Goal: Find specific page/section: Find specific page/section

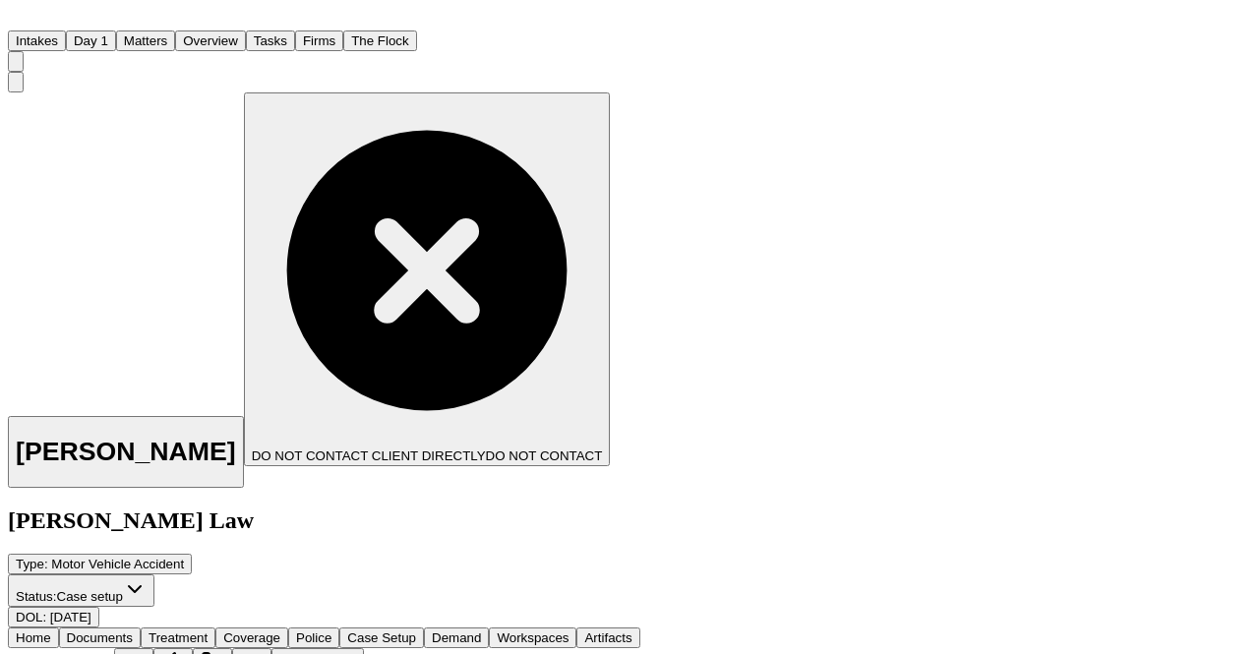
scroll to position [1257, 0]
click at [175, 33] on button "Matters" at bounding box center [145, 40] width 59 height 21
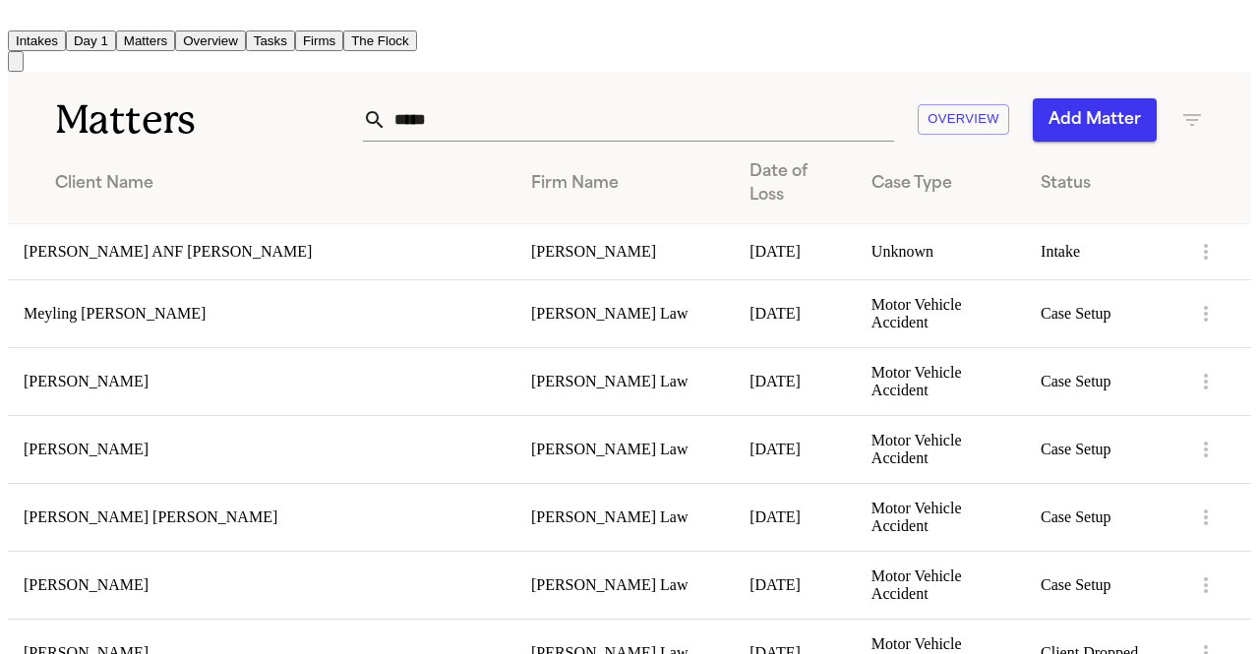
click at [536, 172] on div "Firm Name" at bounding box center [624, 184] width 187 height 24
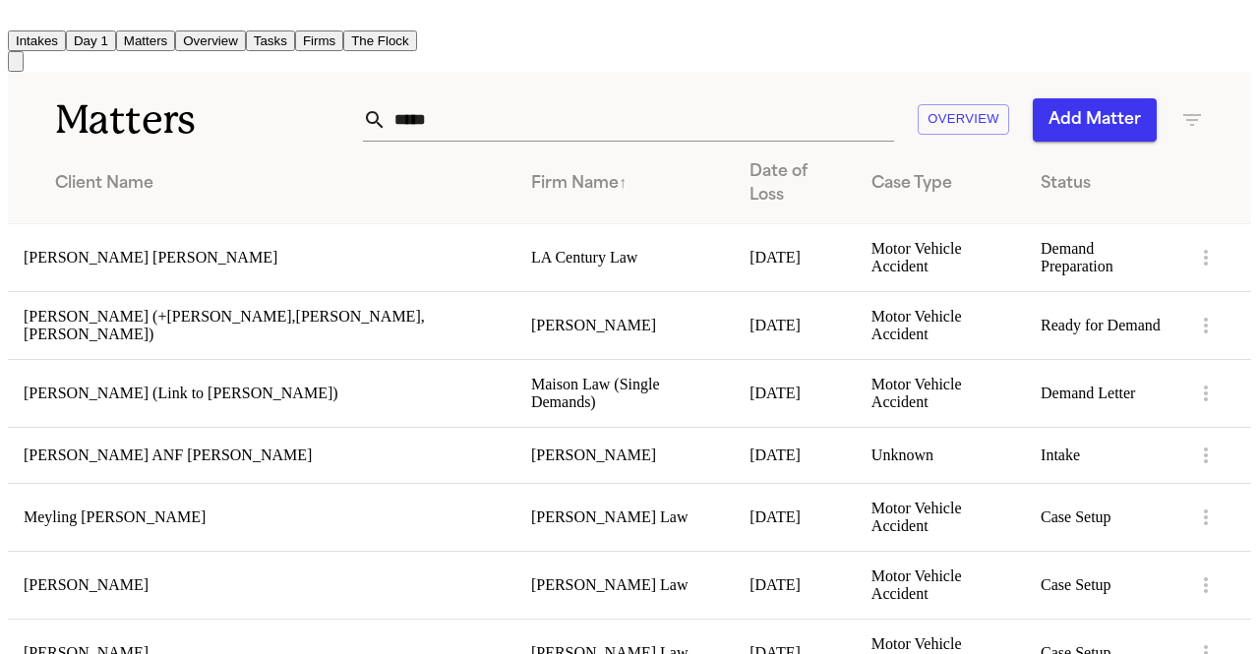
click at [536, 172] on div "Firm Name ↑" at bounding box center [624, 184] width 187 height 24
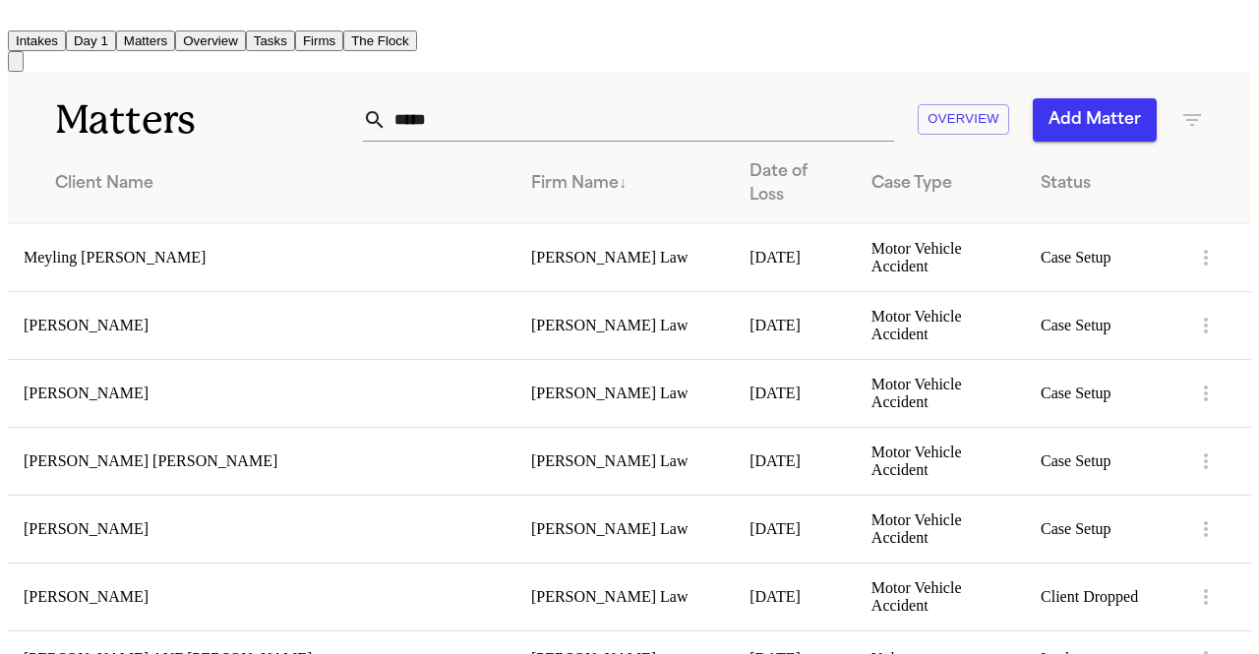
click at [536, 172] on div "Firm Name ↓" at bounding box center [624, 184] width 187 height 24
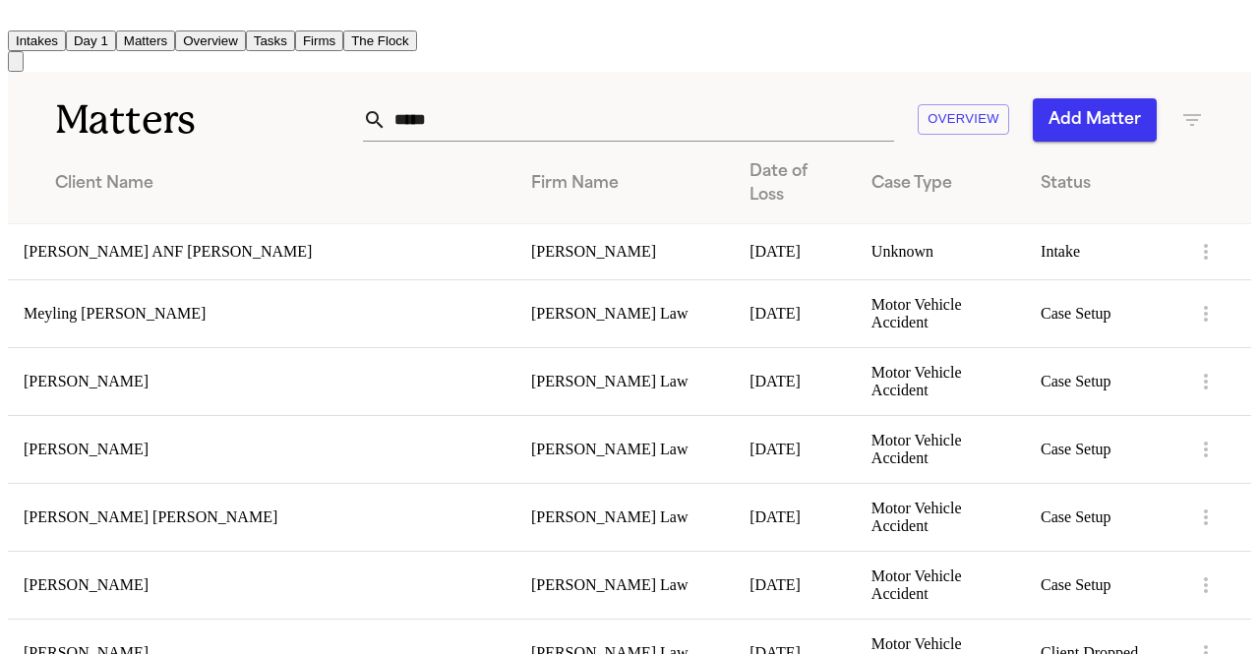
click at [536, 172] on div "Firm Name" at bounding box center [624, 184] width 187 height 24
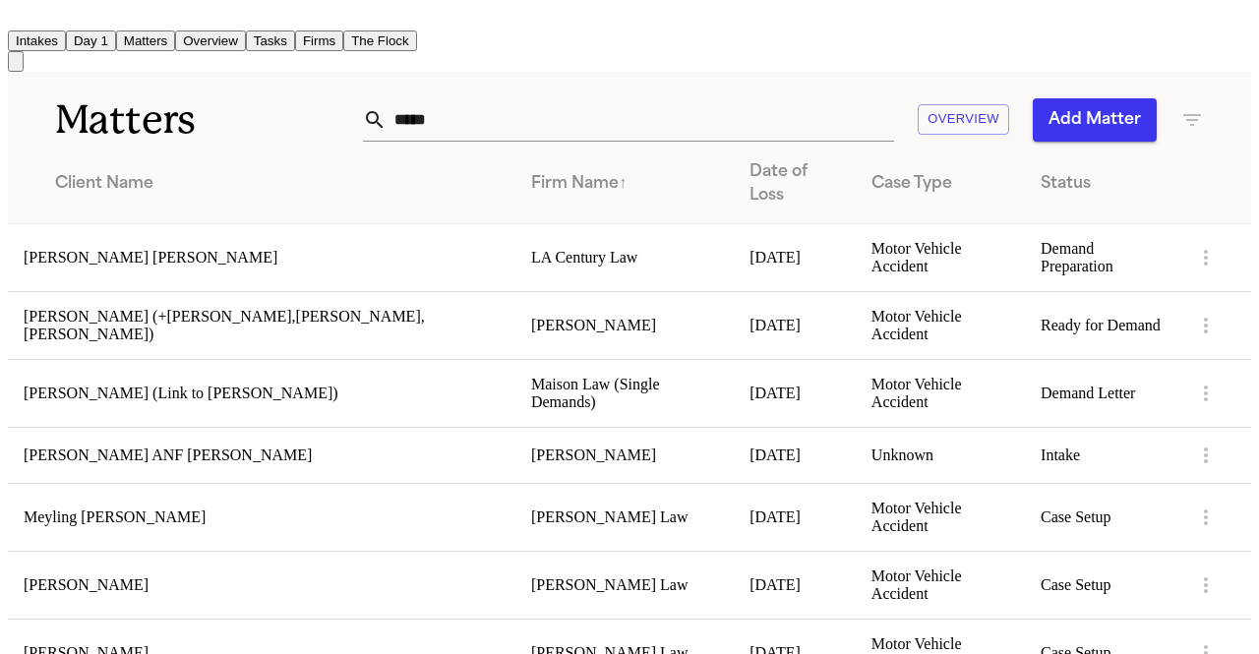
click at [536, 172] on div "Firm Name ↑" at bounding box center [624, 184] width 187 height 24
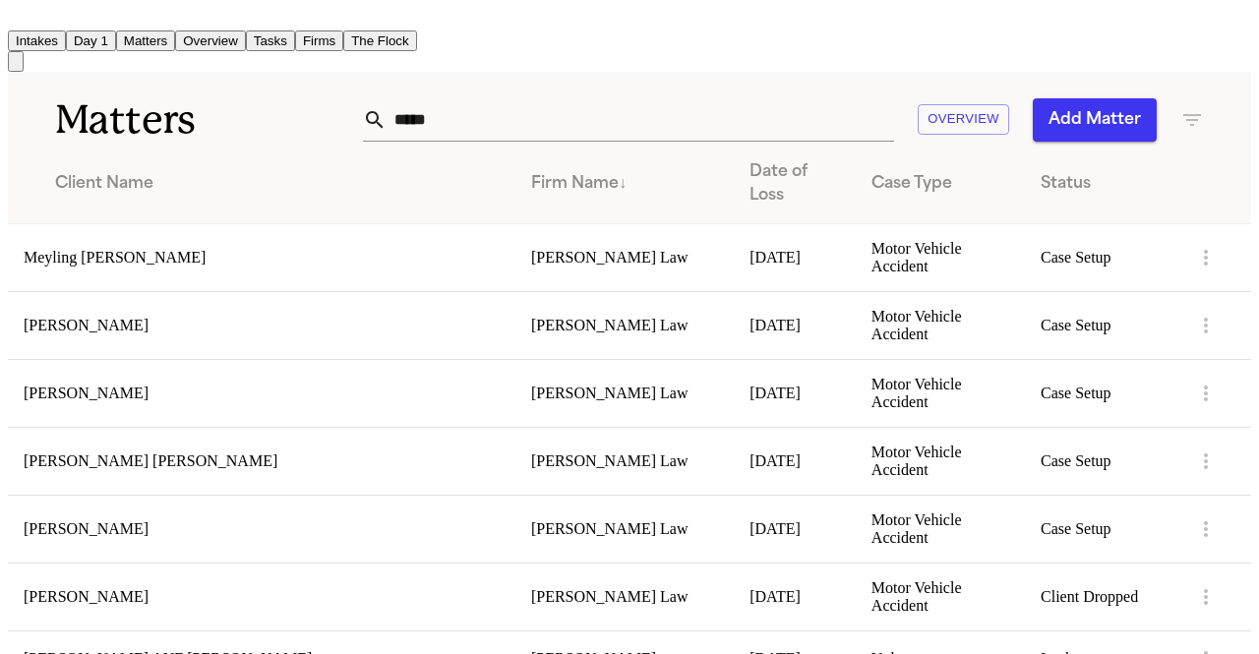
click at [481, 117] on input "*****" at bounding box center [641, 119] width 508 height 43
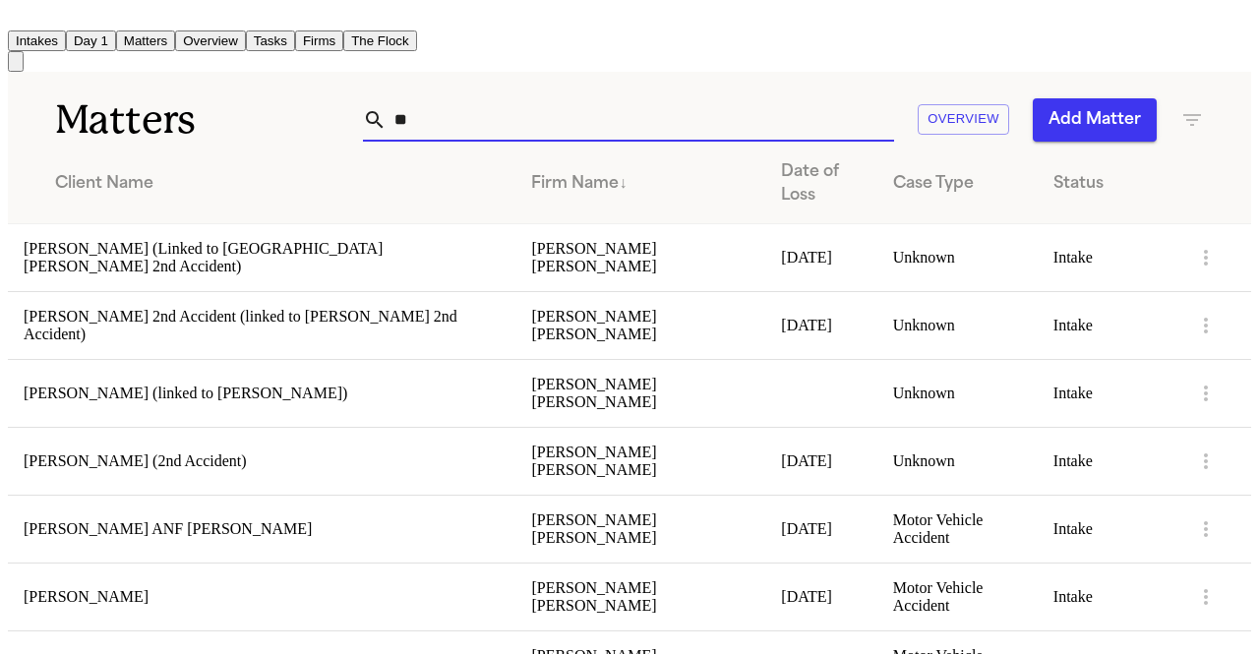
type input "*"
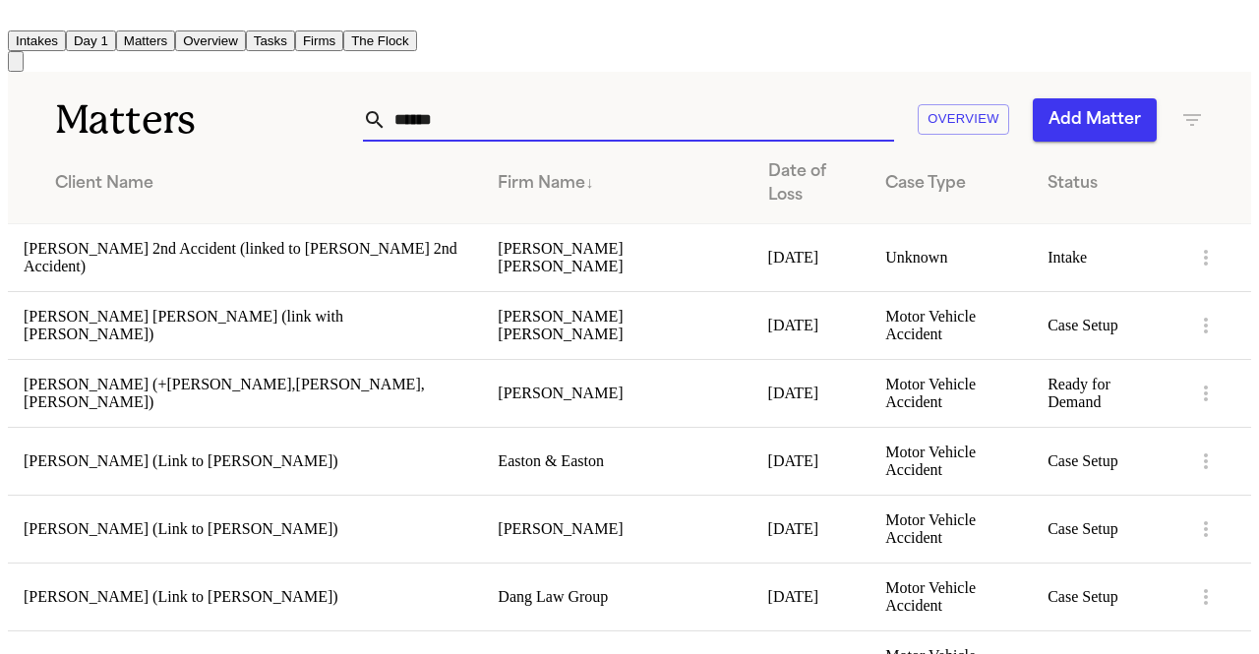
type input "*******"
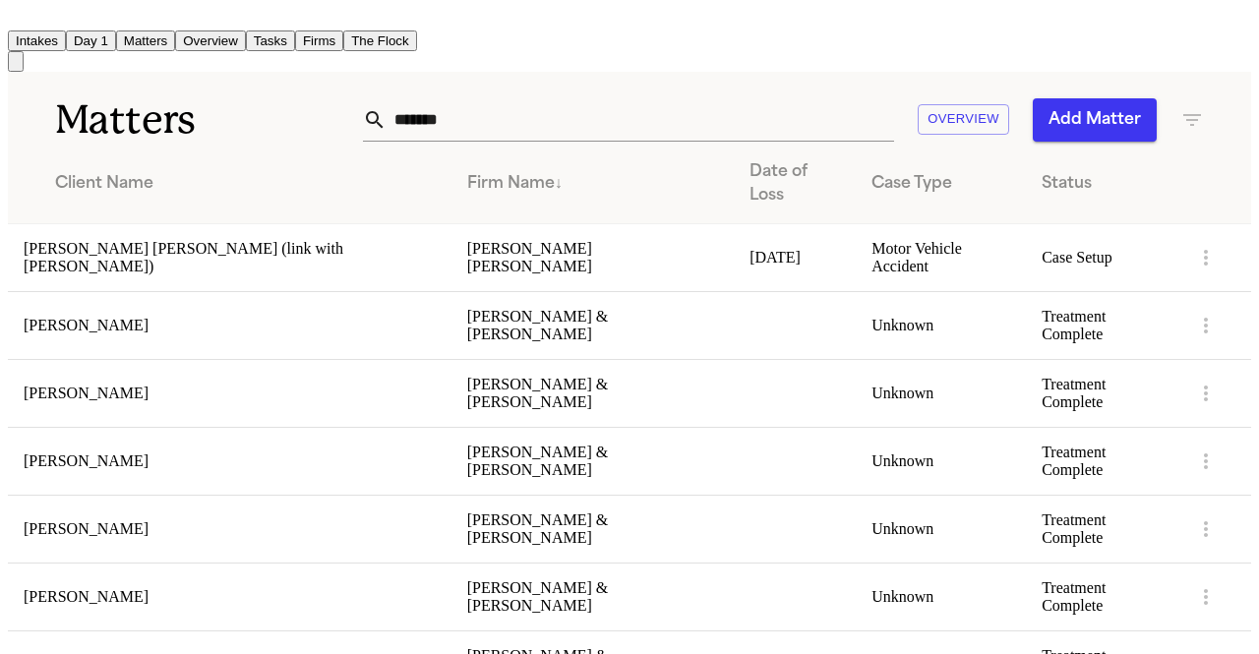
scroll to position [354, 0]
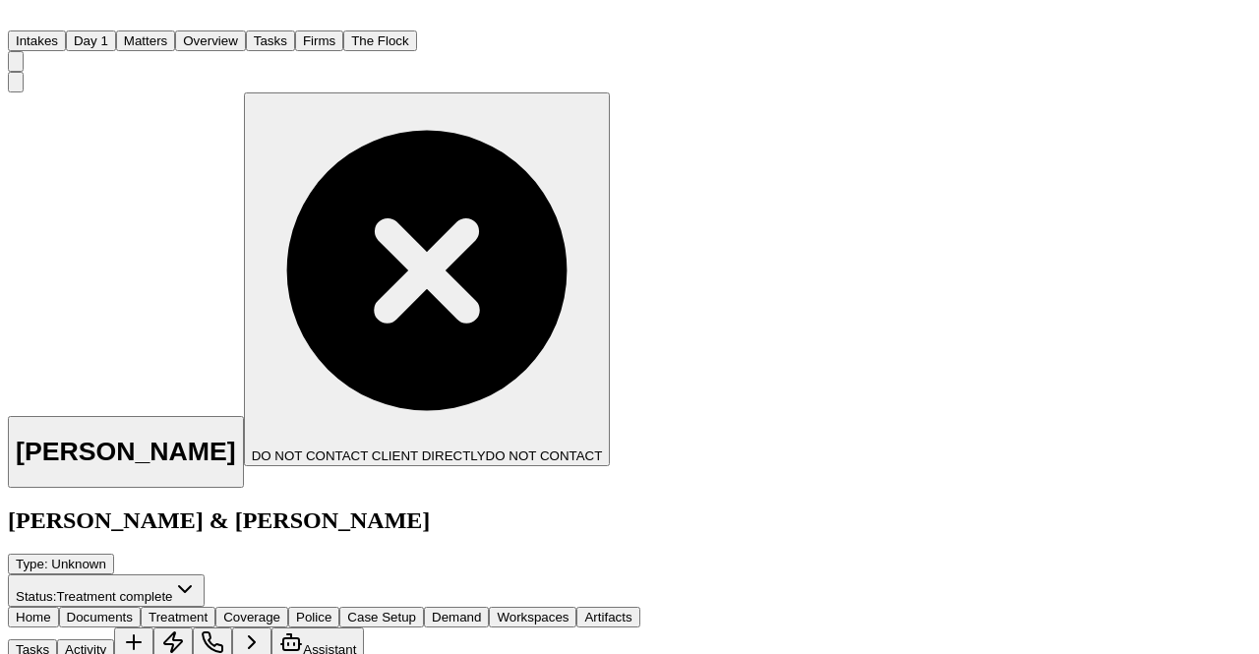
click at [133, 610] on span "Documents" at bounding box center [100, 617] width 66 height 15
